Goal: Information Seeking & Learning: Learn about a topic

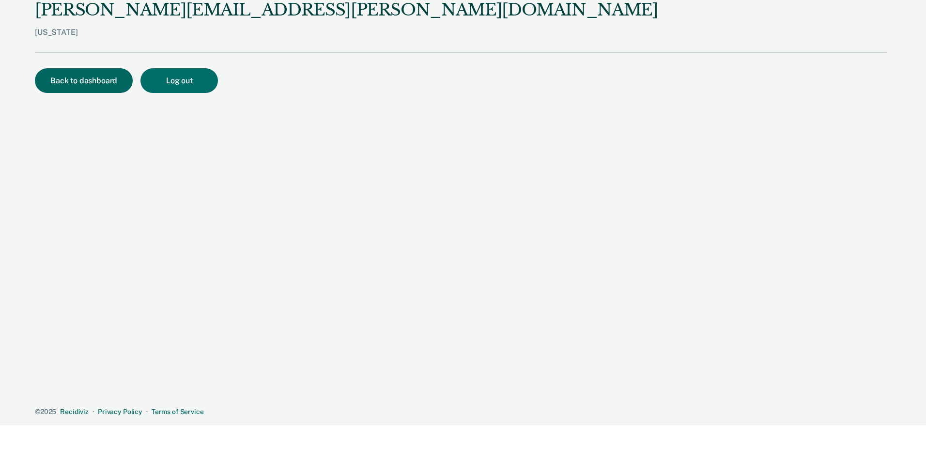
click at [49, 83] on button "Back to dashboard" at bounding box center [84, 80] width 98 height 25
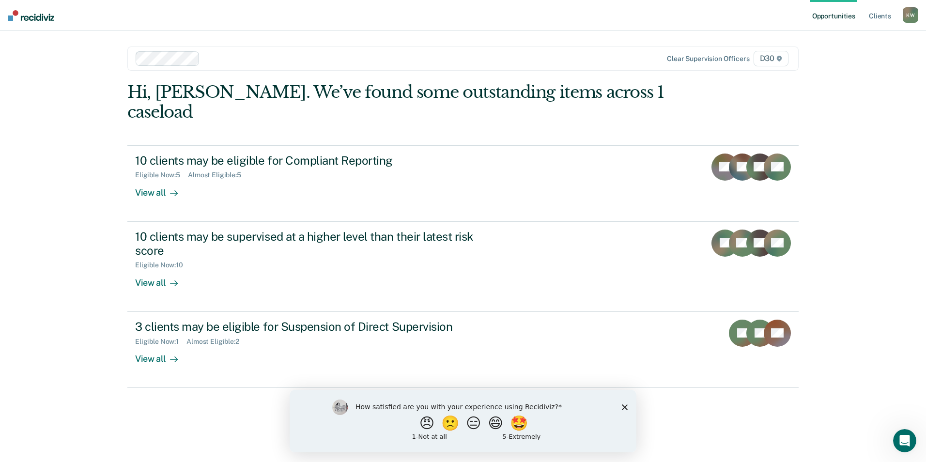
click at [622, 406] on icon "Close survey" at bounding box center [625, 407] width 6 height 6
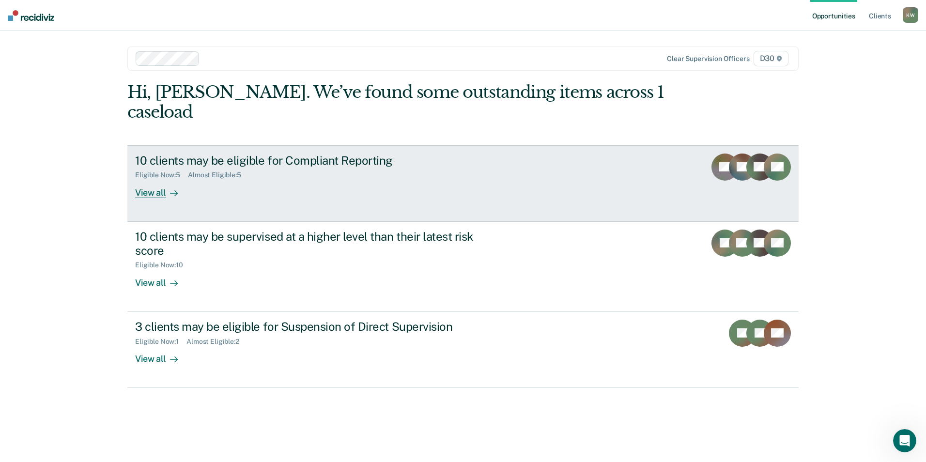
click at [287, 154] on div "10 clients may be eligible for Compliant Reporting" at bounding box center [305, 161] width 340 height 14
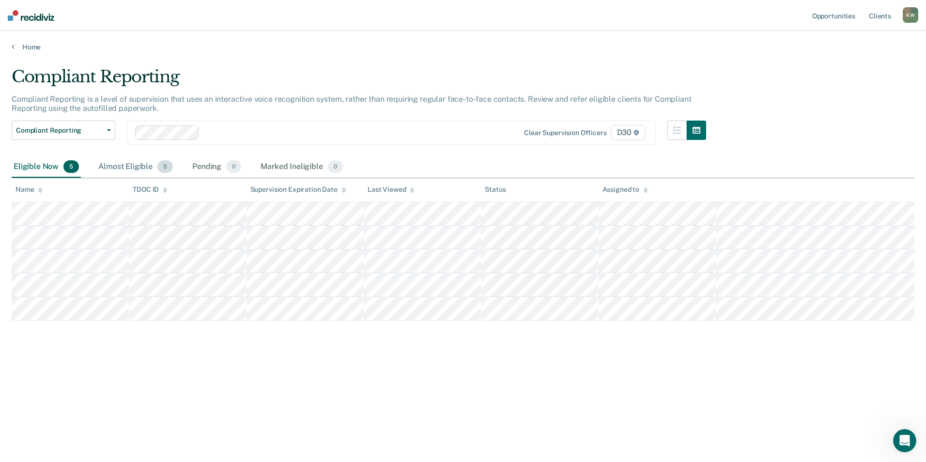
click at [133, 166] on div "Almost Eligible 5" at bounding box center [135, 167] width 78 height 21
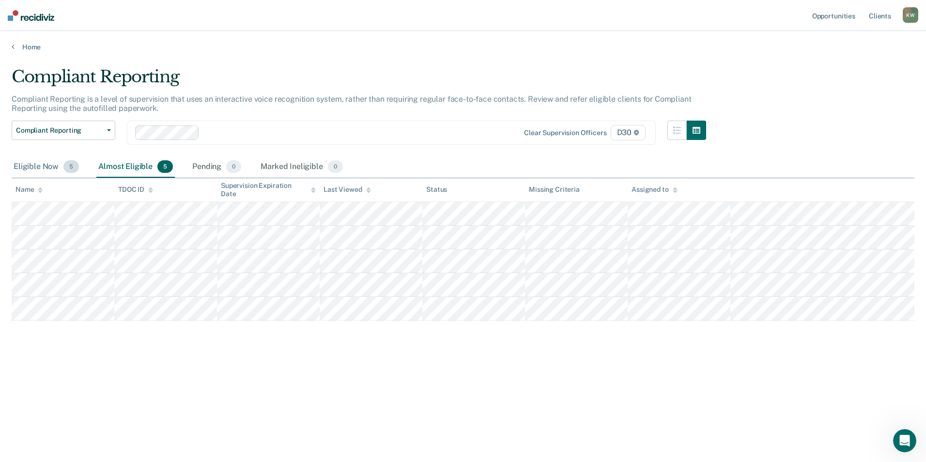
click at [47, 168] on div "Eligible Now 5" at bounding box center [46, 167] width 69 height 21
